Goal: Check status

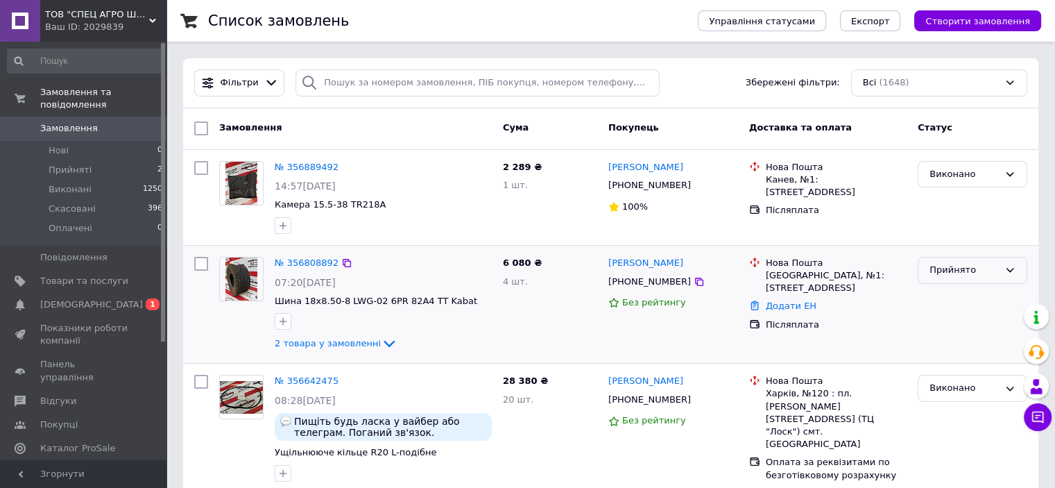
click at [948, 275] on div "Прийнято" at bounding box center [964, 270] width 69 height 15
click at [953, 304] on li "Виконано" at bounding box center [973, 300] width 108 height 26
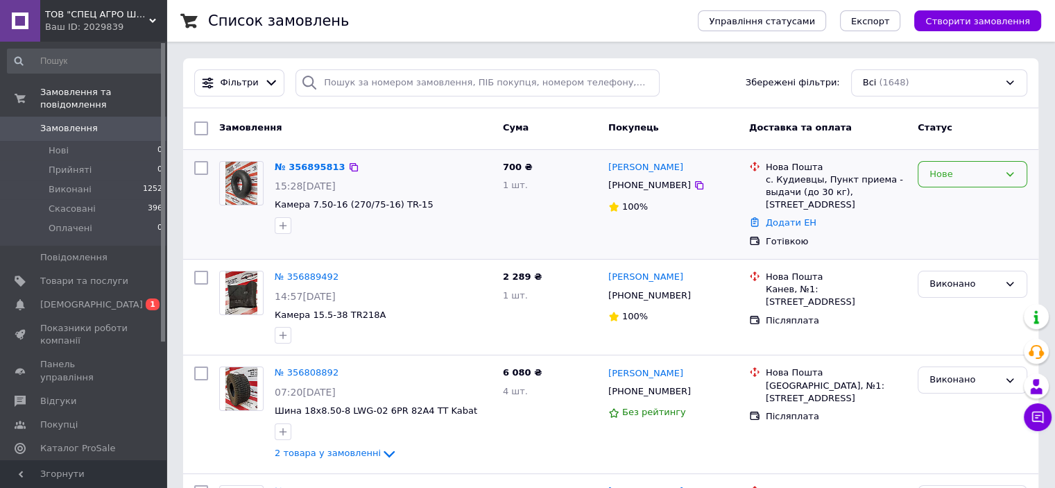
click at [940, 171] on div "Нове" at bounding box center [964, 174] width 69 height 15
click at [944, 197] on li "Прийнято" at bounding box center [973, 203] width 108 height 26
